Goal: Transaction & Acquisition: Purchase product/service

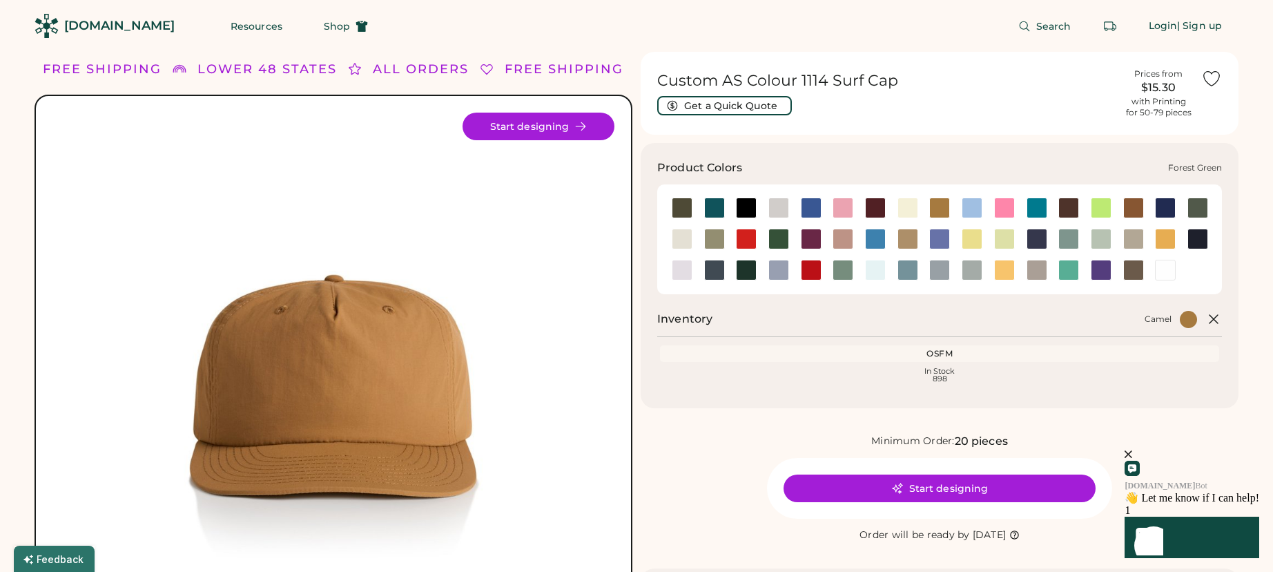
click at [780, 239] on div at bounding box center [779, 239] width 21 height 21
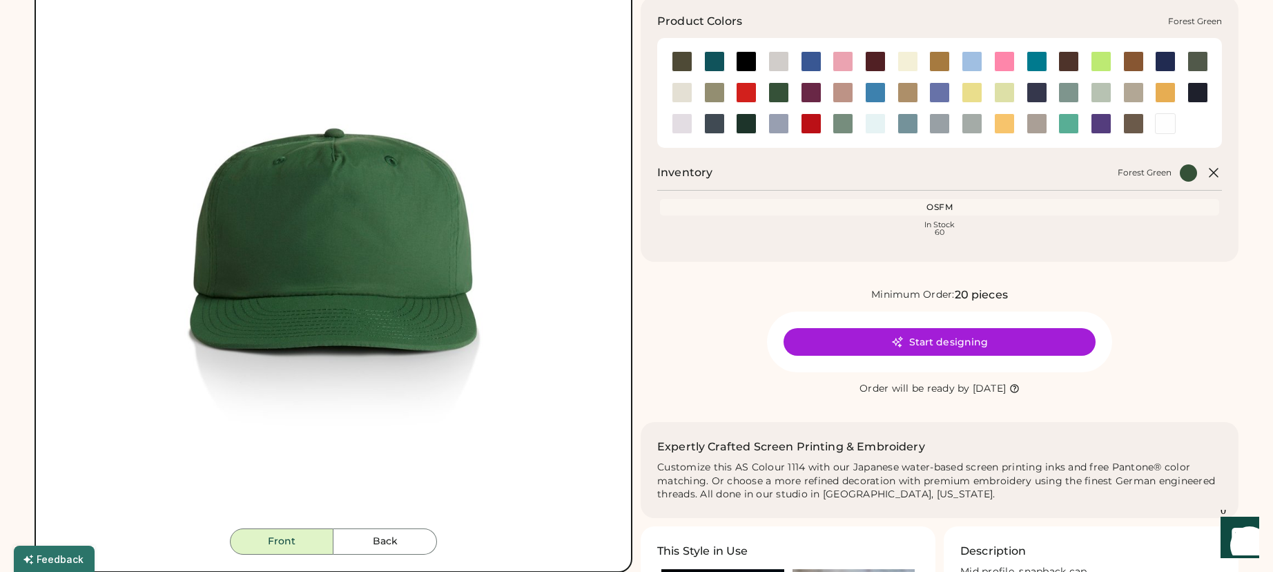
scroll to position [199, 0]
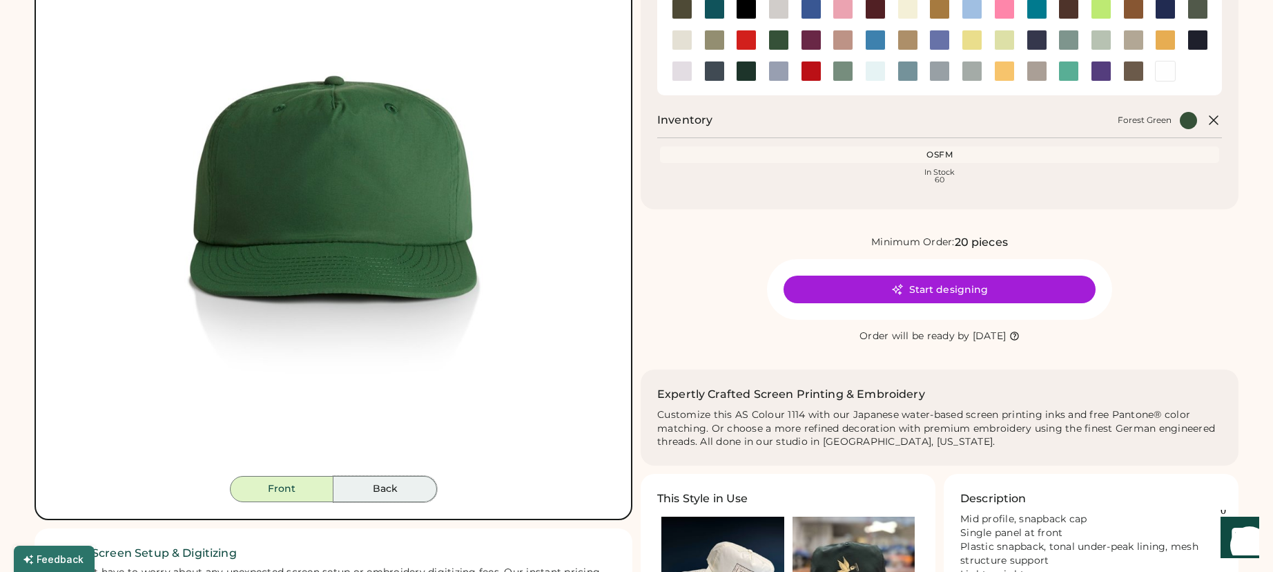
click at [390, 497] on button "Back" at bounding box center [386, 489] width 104 height 26
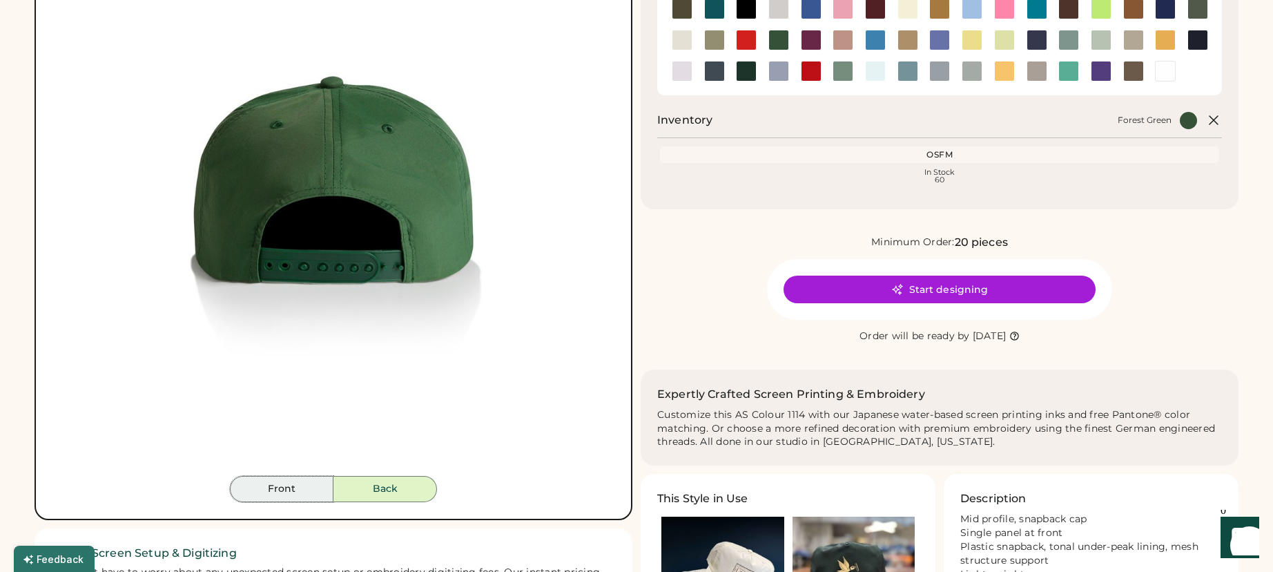
click at [305, 494] on button "Front" at bounding box center [282, 489] width 104 height 26
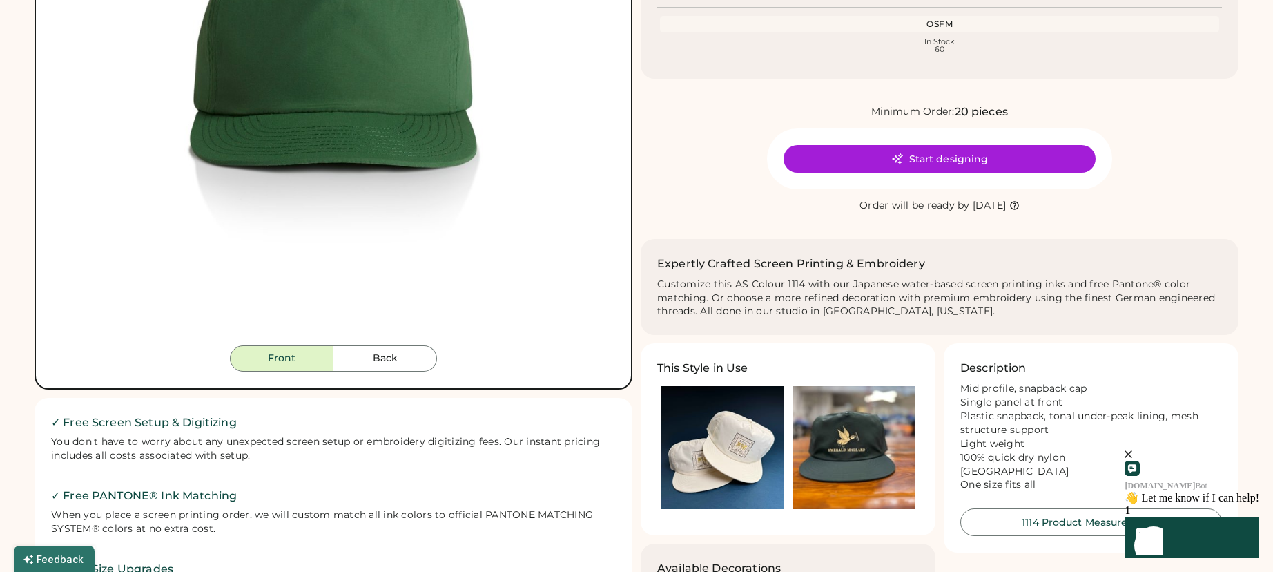
scroll to position [330, 0]
click at [853, 461] on img at bounding box center [854, 446] width 123 height 123
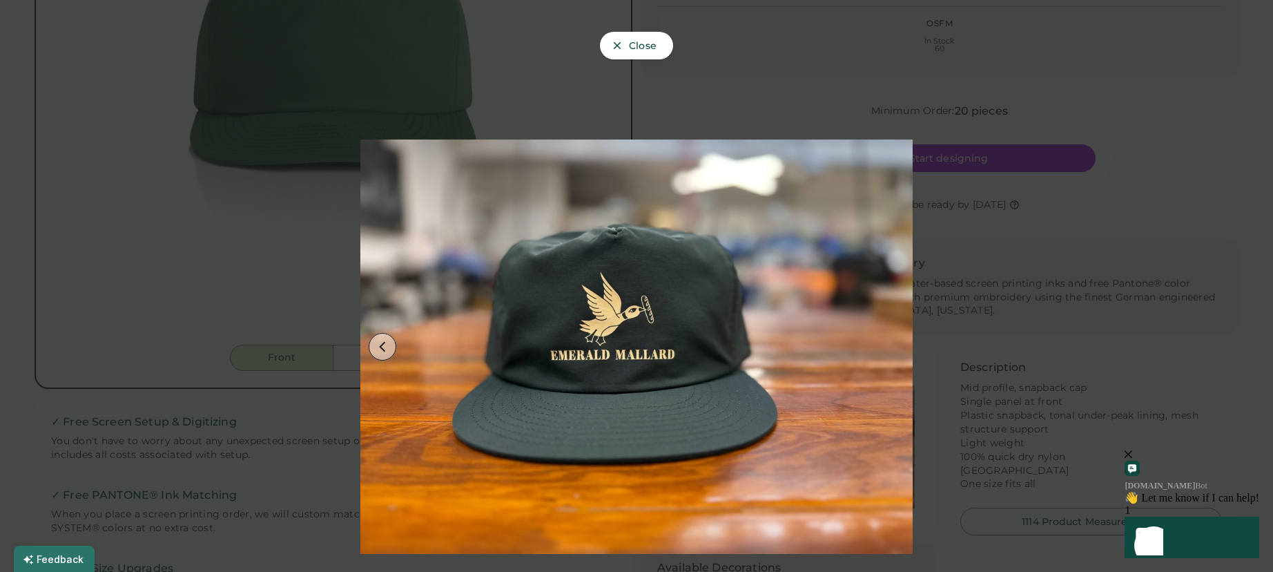
click at [375, 341] on button at bounding box center [383, 347] width 28 height 28
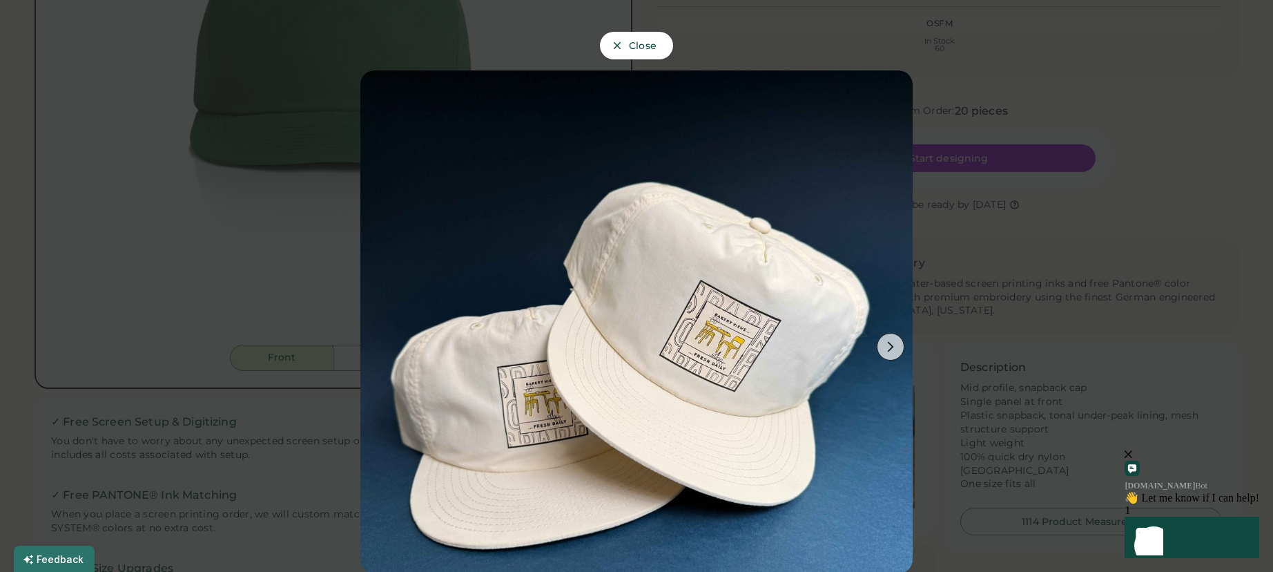
click at [1010, 182] on div at bounding box center [636, 286] width 1273 height 572
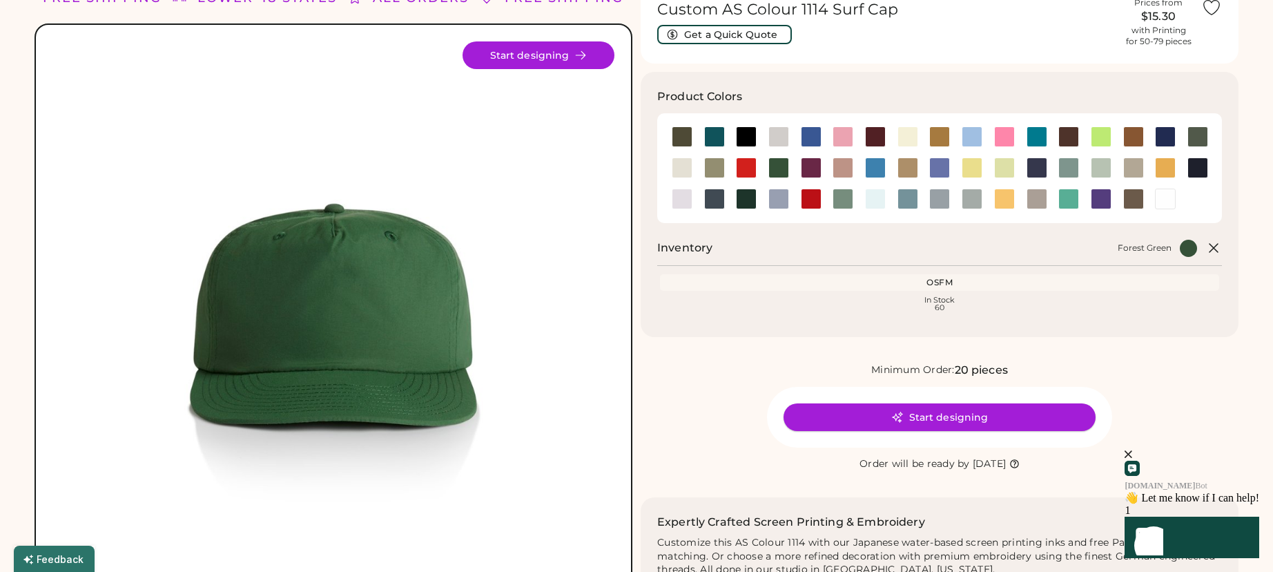
scroll to position [57, 0]
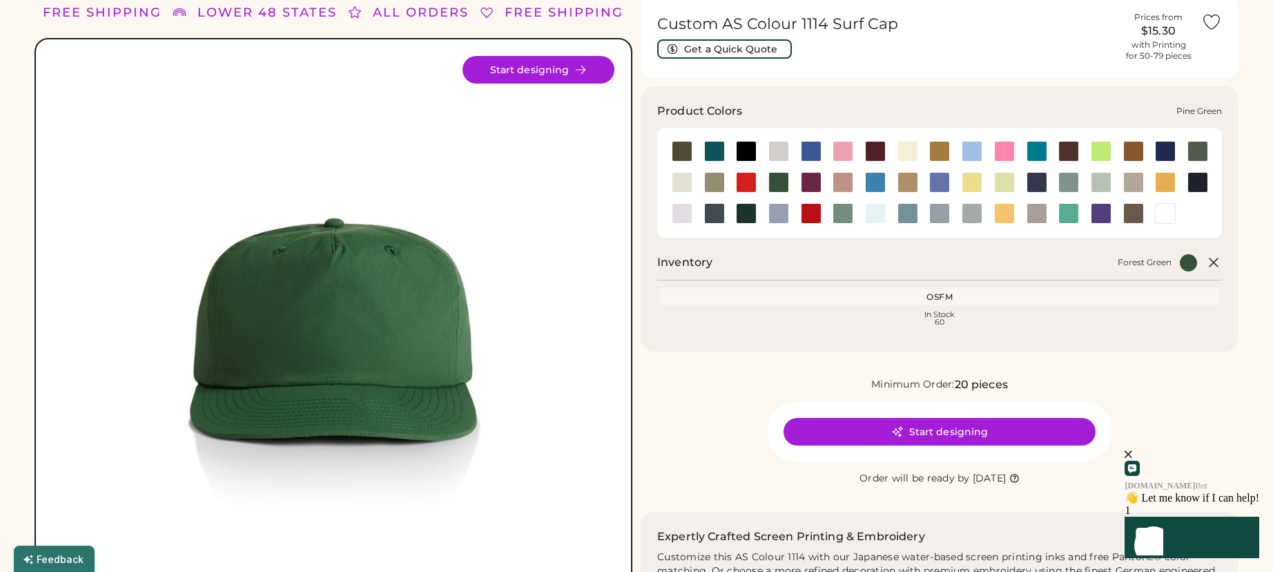
click at [737, 215] on div at bounding box center [746, 213] width 21 height 21
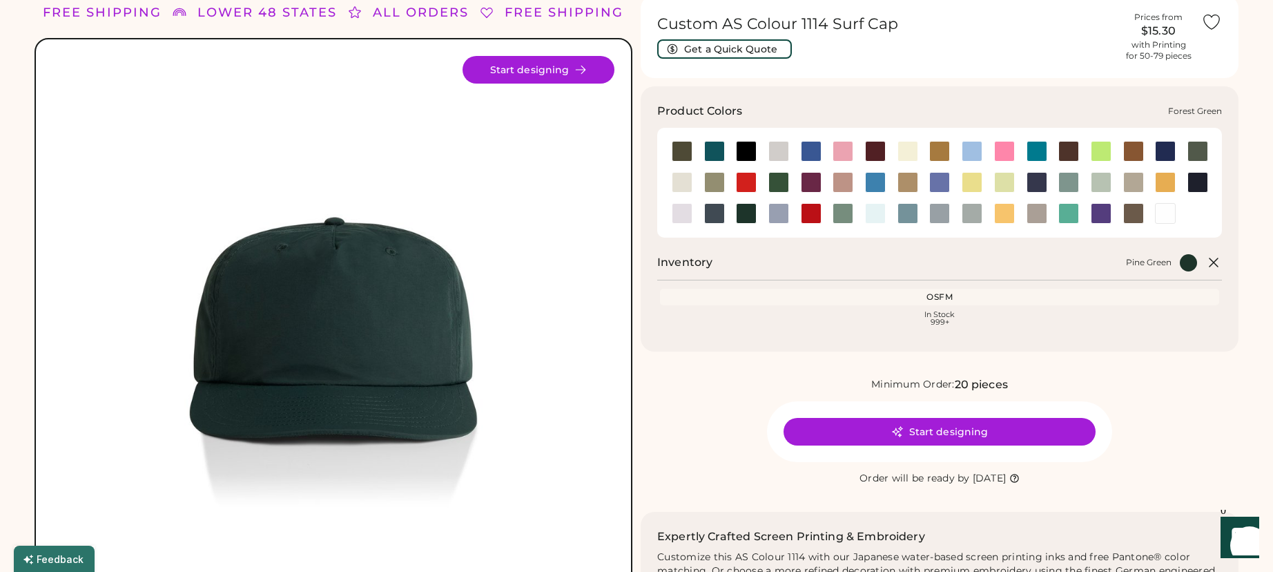
click at [784, 186] on div at bounding box center [779, 182] width 21 height 21
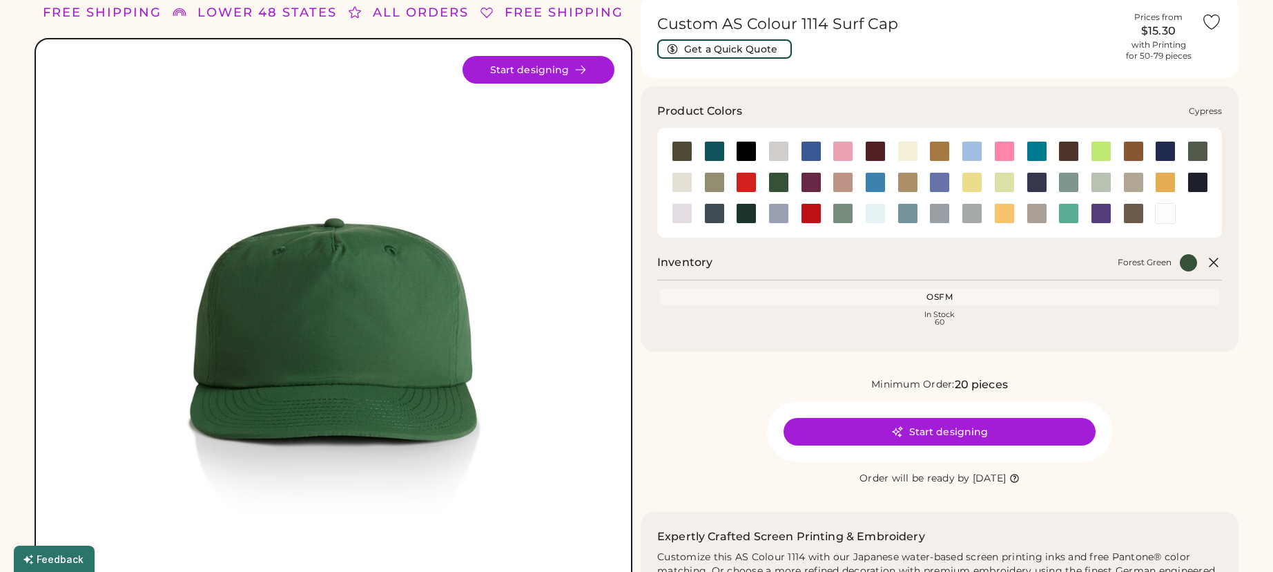
click at [1193, 153] on div at bounding box center [1198, 151] width 21 height 21
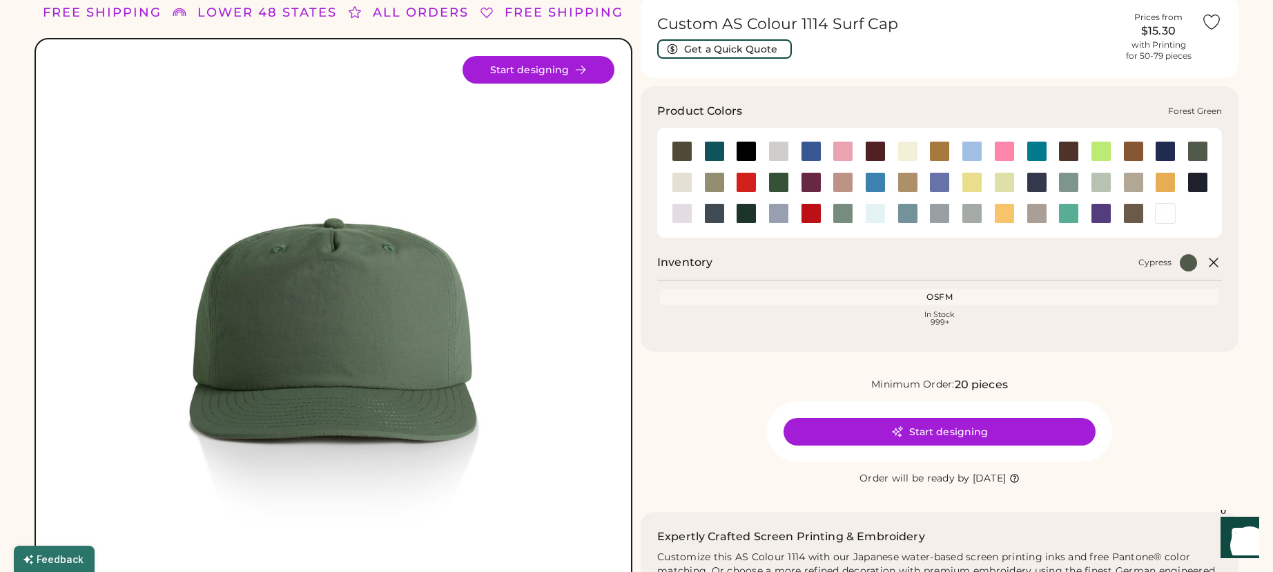
click at [776, 186] on div at bounding box center [779, 182] width 21 height 21
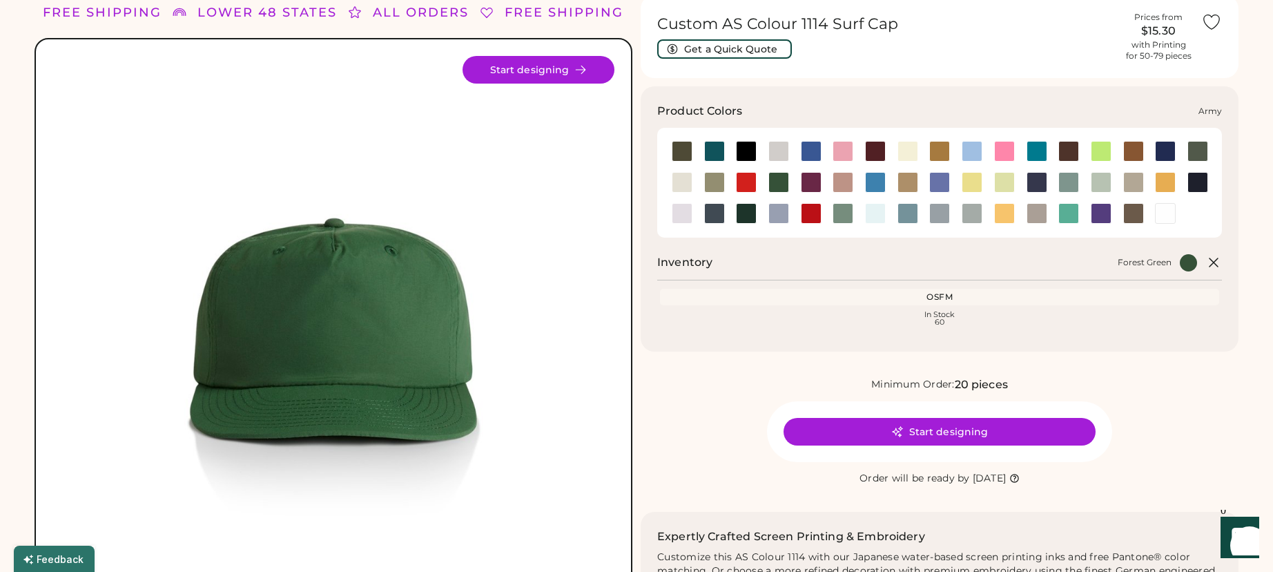
click at [688, 147] on div at bounding box center [682, 151] width 21 height 21
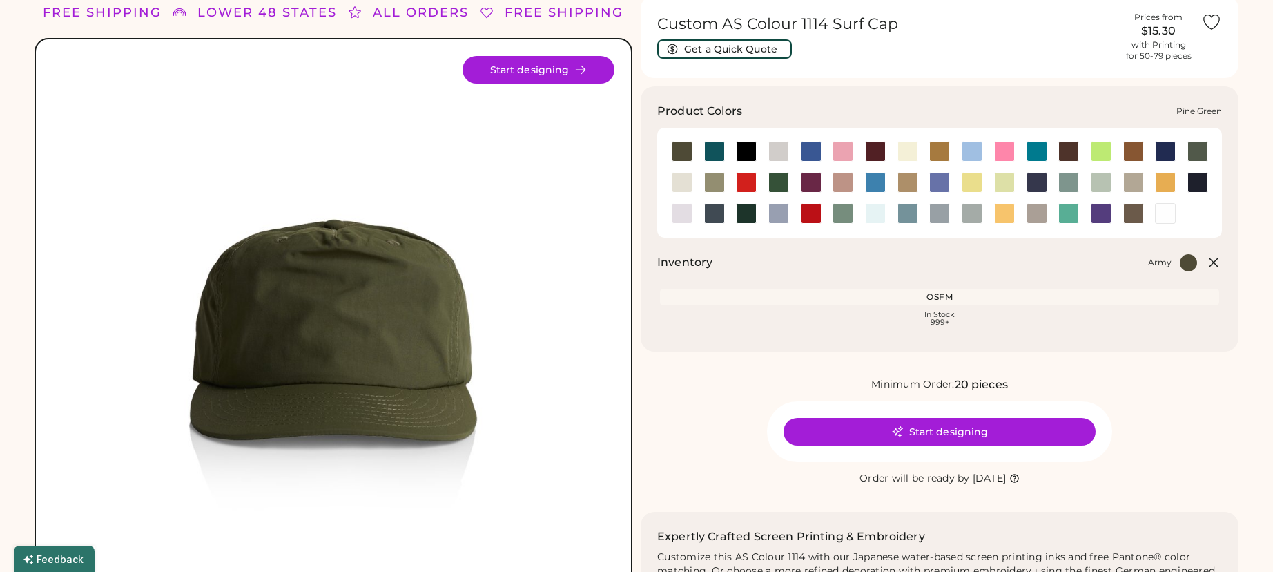
click at [749, 211] on div at bounding box center [746, 213] width 21 height 21
